Goal: Transaction & Acquisition: Obtain resource

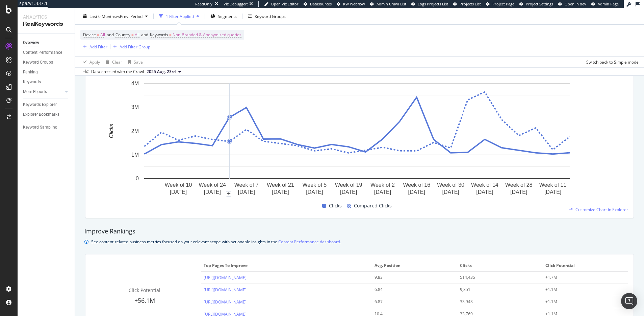
scroll to position [462, 0]
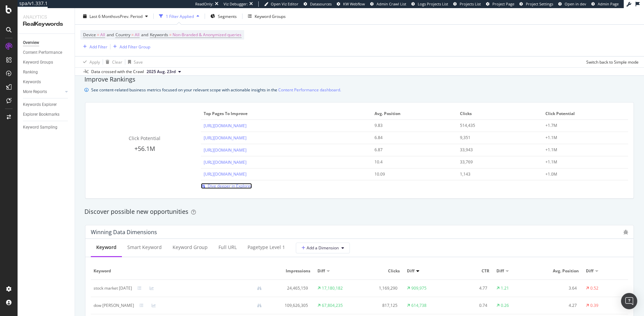
click at [230, 185] on span "Dive deeper in Explorer" at bounding box center [230, 186] width 44 height 6
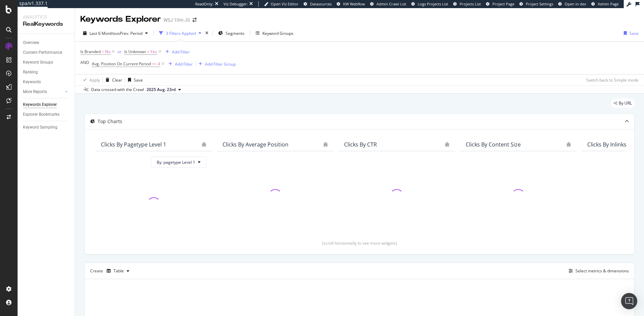
click at [164, 63] on icon at bounding box center [163, 63] width 6 height 7
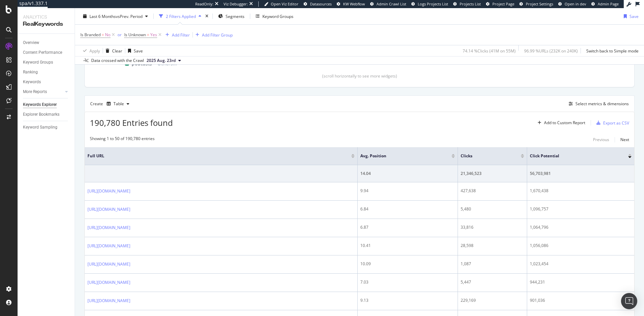
scroll to position [177, 0]
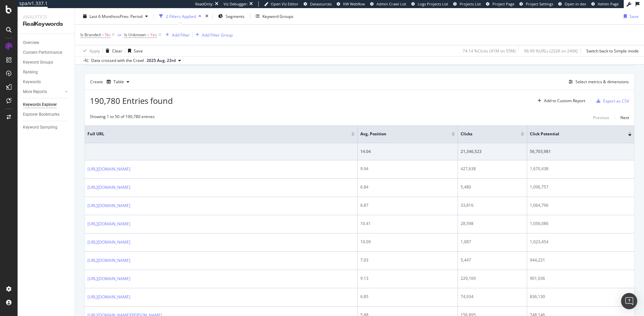
click at [524, 135] on div at bounding box center [522, 135] width 3 height 2
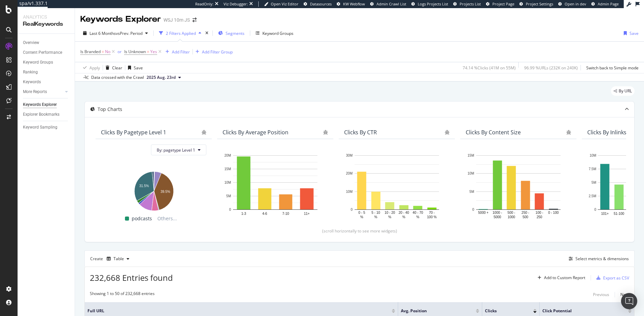
click at [242, 27] on div "Last 6 Months vs Prev. Period 2 Filters Applied Segments Keyword Groups Save Is…" at bounding box center [359, 53] width 569 height 56
click at [241, 30] on span "Segments" at bounding box center [235, 33] width 19 height 6
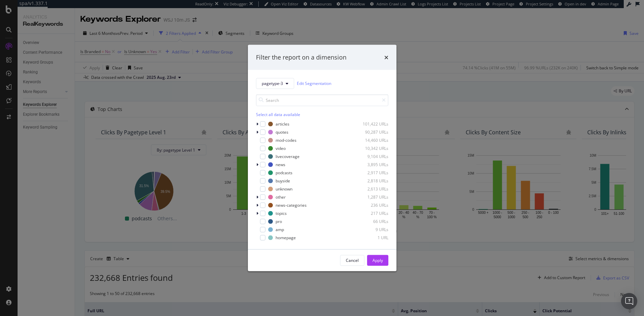
click at [267, 114] on div "Select all data available" at bounding box center [322, 114] width 132 height 6
click at [263, 132] on icon "modal" at bounding box center [262, 131] width 3 height 3
click at [382, 262] on div "Apply" at bounding box center [378, 260] width 10 height 6
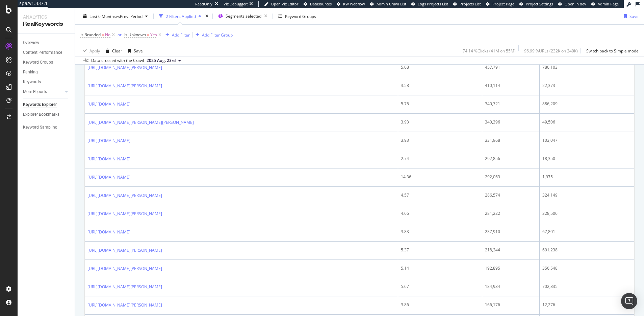
scroll to position [374, 0]
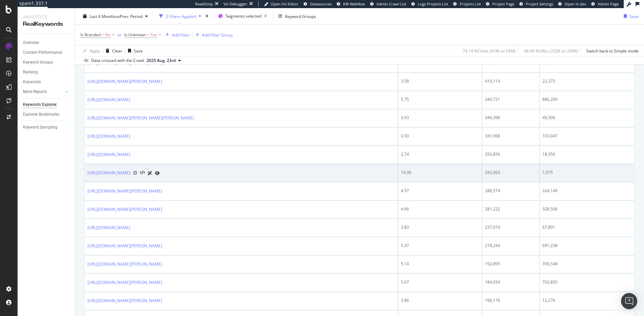
click at [137, 173] on icon at bounding box center [135, 173] width 4 height 4
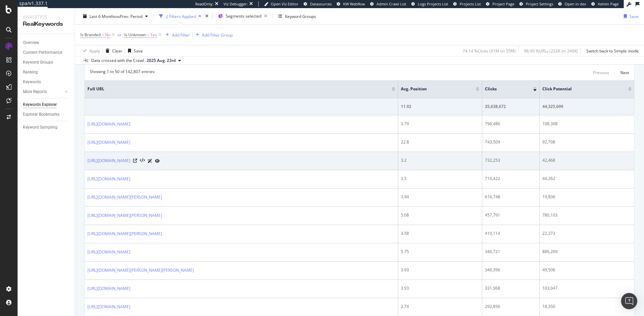
scroll to position [226, 0]
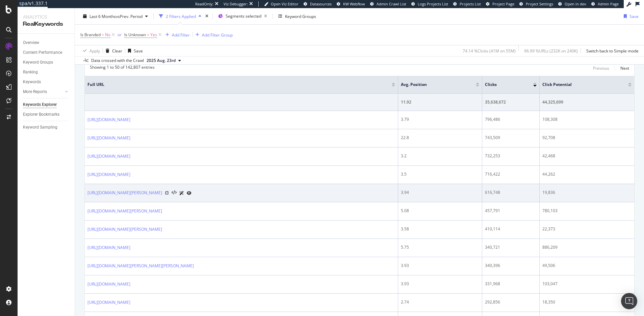
click at [169, 193] on icon at bounding box center [167, 193] width 4 height 4
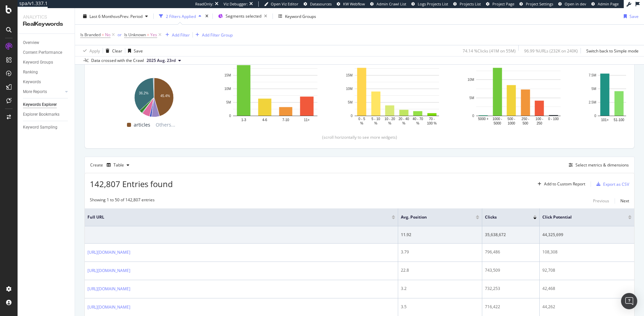
scroll to position [163, 0]
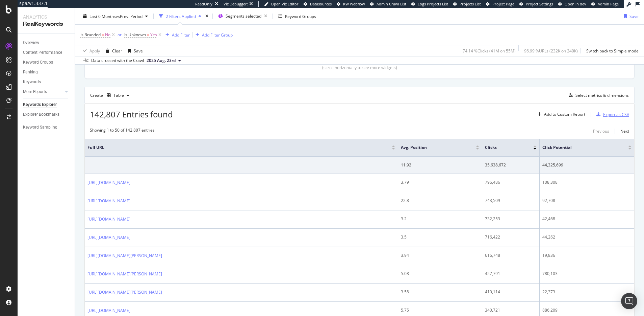
click at [613, 114] on div "Export as CSV" at bounding box center [616, 114] width 26 height 6
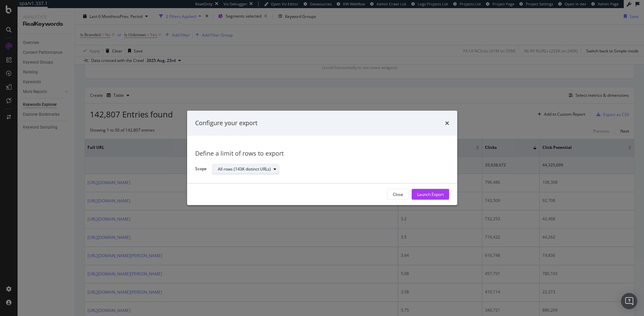
click at [271, 170] on div "modal" at bounding box center [275, 169] width 8 height 4
click at [265, 194] on div "Define a limit" at bounding box center [249, 191] width 68 height 8
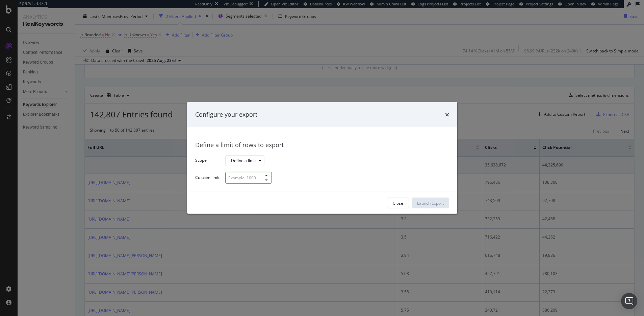
click at [257, 177] on input "modal" at bounding box center [248, 178] width 47 height 12
type input "1000"
click at [423, 202] on div "Launch Export" at bounding box center [430, 203] width 27 height 6
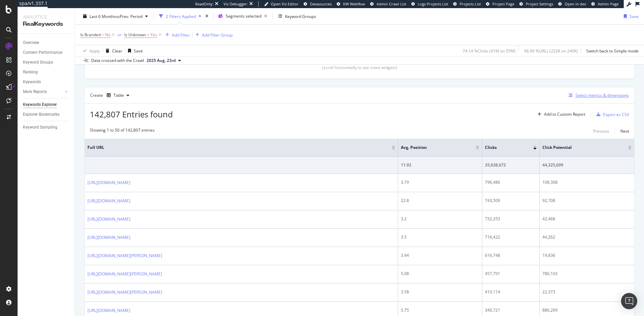
click at [588, 97] on div "Select metrics & dimensions" at bounding box center [602, 95] width 53 height 6
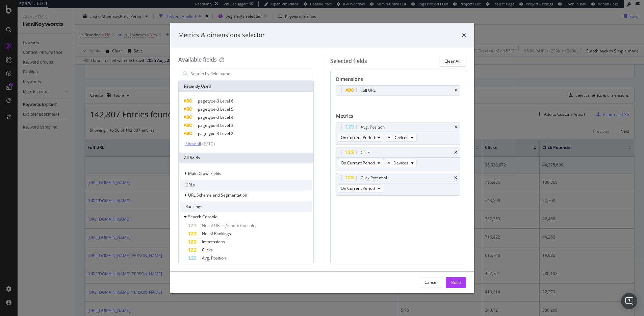
click at [197, 144] on div "Show all" at bounding box center [193, 143] width 16 height 5
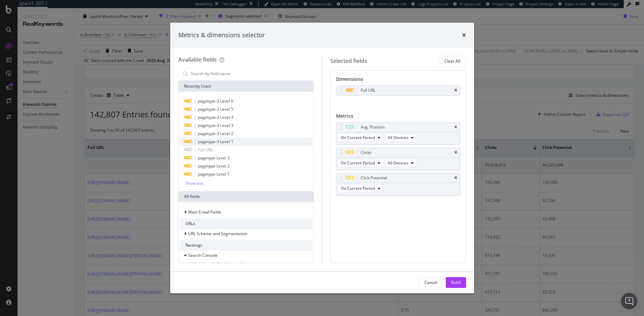
click at [217, 142] on span "pagetype-3 Level 1" at bounding box center [215, 142] width 35 height 6
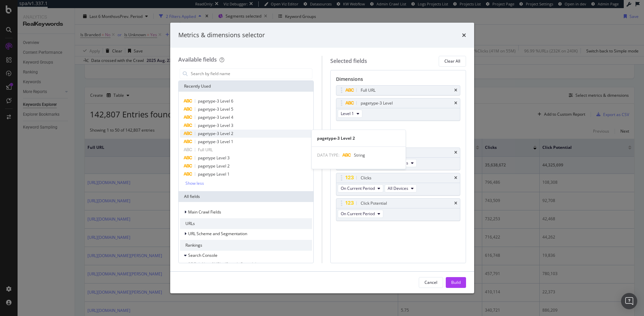
click at [221, 133] on span "pagetype-3 Level 2" at bounding box center [215, 133] width 35 height 6
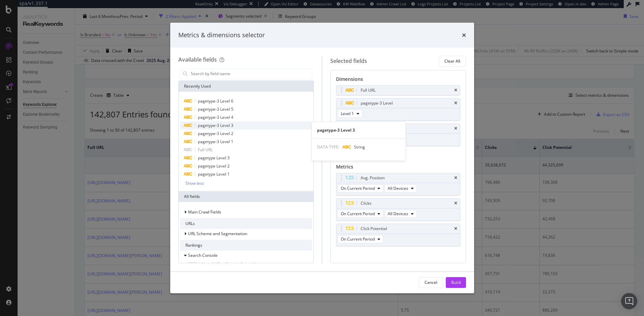
click at [225, 125] on span "pagetype-3 Level 3" at bounding box center [215, 125] width 35 height 6
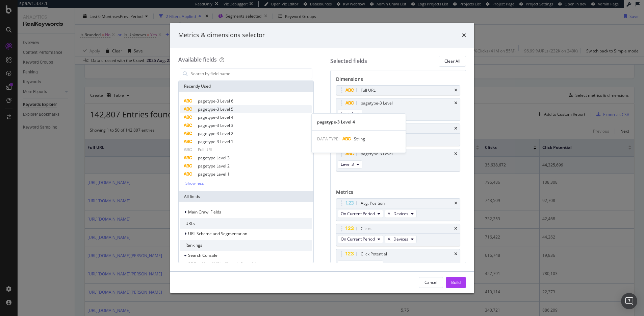
click at [228, 116] on span "pagetype-3 Level 4" at bounding box center [215, 117] width 35 height 6
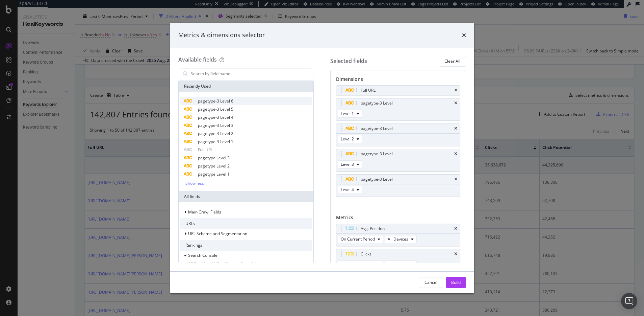
drag, startPoint x: 230, startPoint y: 106, endPoint x: 232, endPoint y: 100, distance: 6.6
click at [231, 106] on span "pagetype-3 Level 5" at bounding box center [215, 109] width 35 height 6
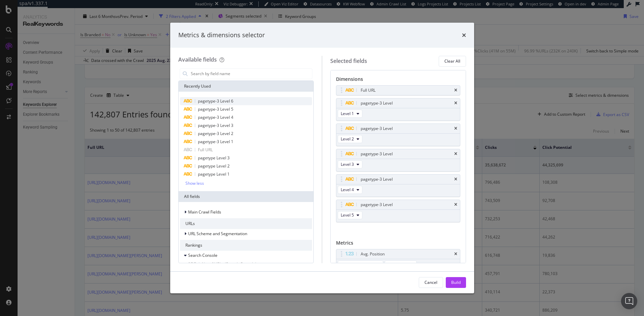
click at [232, 99] on span "pagetype-3 Level 6" at bounding box center [215, 101] width 35 height 6
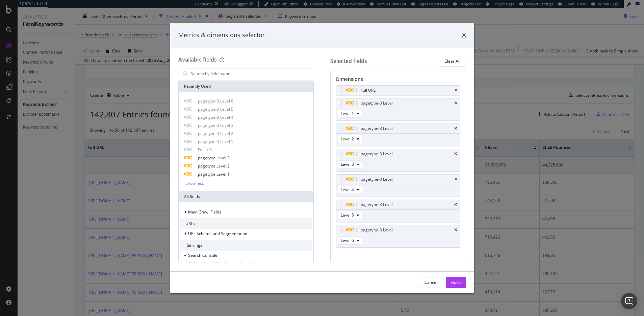
scroll to position [107, 0]
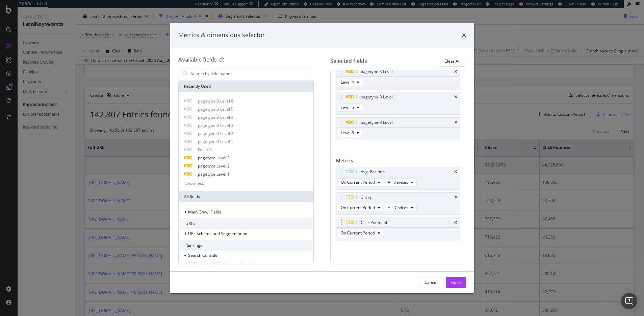
click at [452, 223] on div "Click Potential" at bounding box center [399, 222] width 124 height 9
click at [238, 72] on input "modal" at bounding box center [251, 74] width 122 height 10
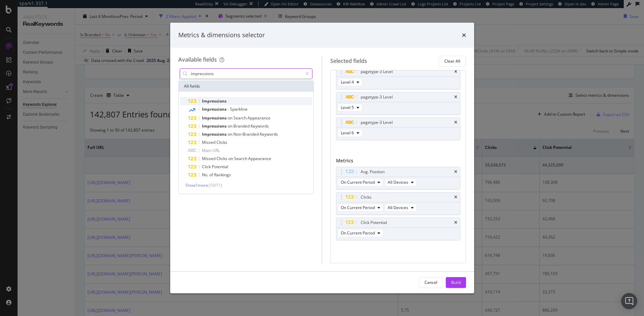
type input "impressions"
click at [235, 98] on div "Impressions" at bounding box center [250, 101] width 124 height 8
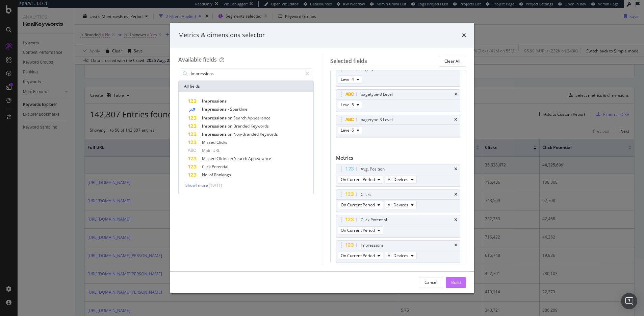
click at [455, 284] on div "Build" at bounding box center [455, 282] width 9 height 6
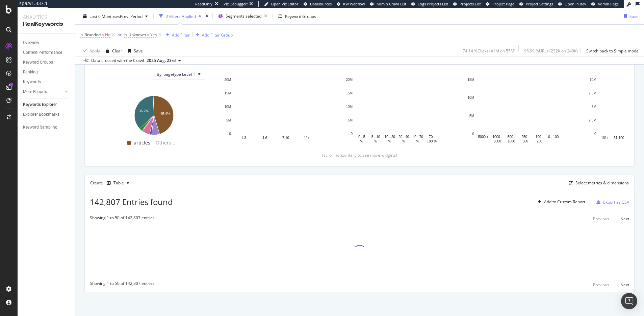
scroll to position [76, 0]
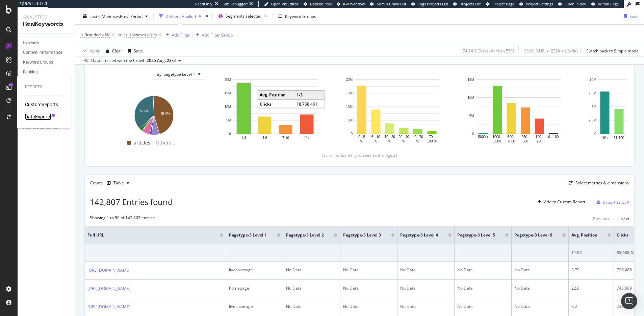
click at [42, 116] on div "DataExports" at bounding box center [38, 116] width 26 height 7
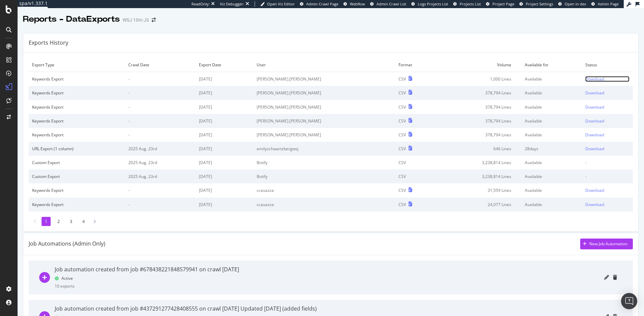
click at [587, 78] on div "Download" at bounding box center [595, 79] width 19 height 6
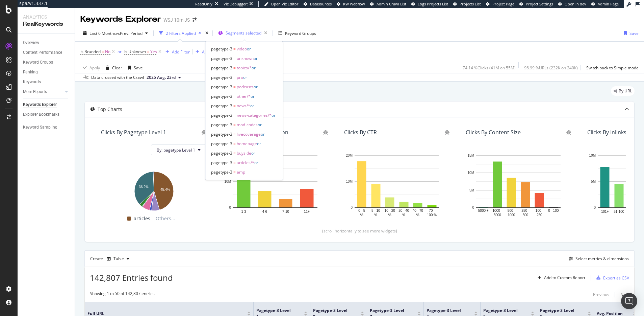
click at [245, 35] on span "Segments selected" at bounding box center [244, 33] width 36 height 6
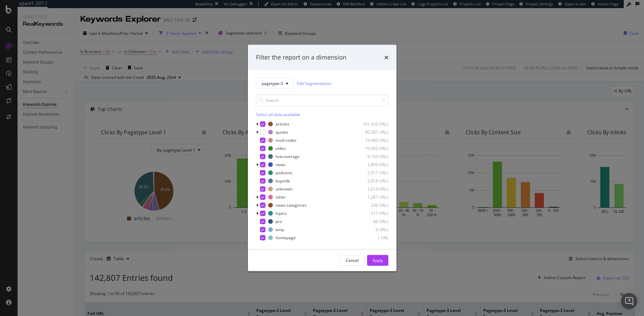
click at [482, 18] on div "Filter the report on a dimension pagetype-3 Edit Segmentation Select all data a…" at bounding box center [322, 158] width 644 height 316
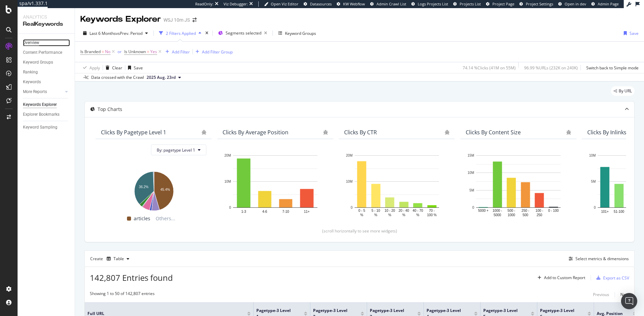
click at [31, 40] on div "Overview" at bounding box center [31, 42] width 16 height 7
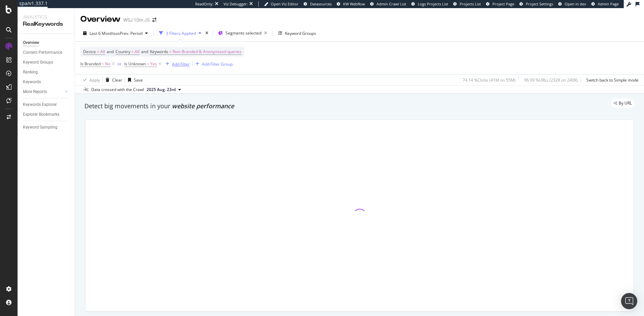
click at [112, 63] on icon at bounding box center [113, 63] width 6 height 7
click at [118, 64] on icon at bounding box center [116, 63] width 6 height 7
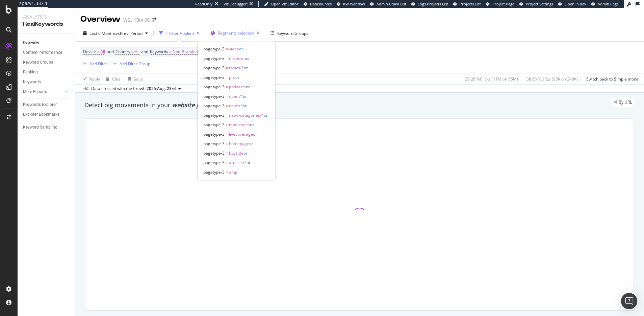
click at [237, 30] on span "Segments selected" at bounding box center [236, 33] width 36 height 6
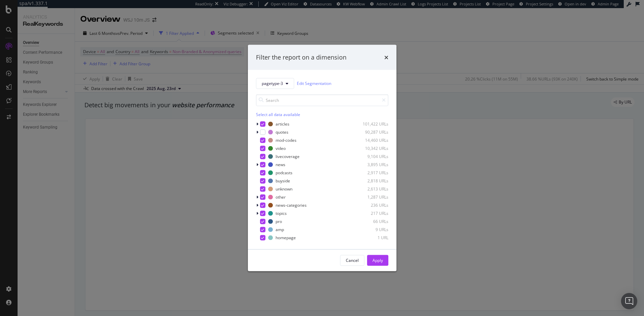
click at [237, 19] on div "Filter the report on a dimension pagetype-3 Edit Segmentation Select all data a…" at bounding box center [322, 158] width 644 height 316
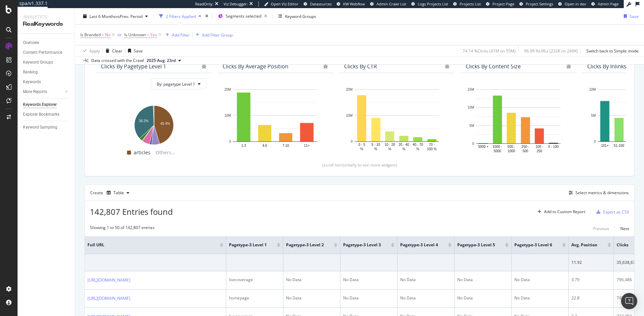
scroll to position [100, 0]
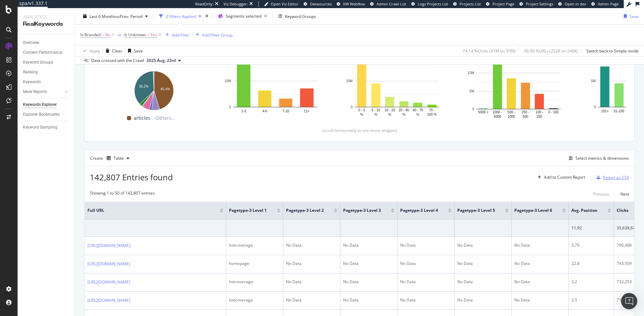
click at [609, 178] on div "Export as CSV" at bounding box center [616, 177] width 26 height 6
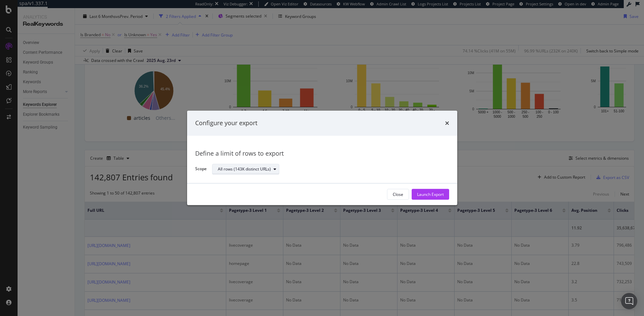
click at [247, 172] on div "All rows (143K distinct URLs)" at bounding box center [248, 168] width 61 height 9
click at [256, 191] on div "Define a limit" at bounding box center [250, 191] width 68 height 8
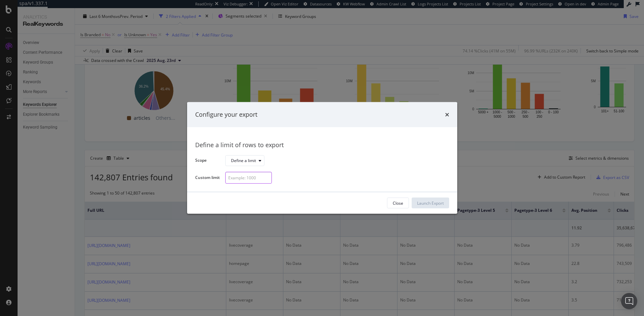
click at [259, 175] on div "modal" at bounding box center [248, 178] width 47 height 12
type input "1000"
click at [435, 205] on div "Launch Export" at bounding box center [430, 203] width 27 height 6
